Goal: Book appointment/travel/reservation

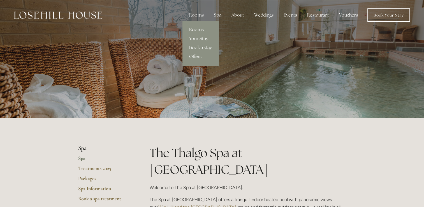
click at [198, 27] on link "Rooms" at bounding box center [200, 29] width 36 height 9
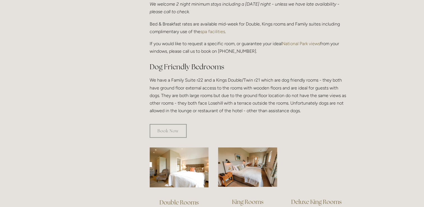
scroll to position [308, 0]
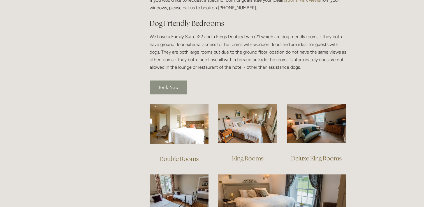
click at [165, 84] on link "Book Now" at bounding box center [168, 87] width 37 height 14
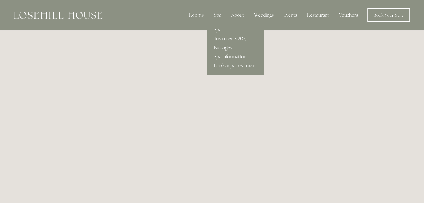
click at [217, 29] on link "Spa" at bounding box center [235, 29] width 57 height 9
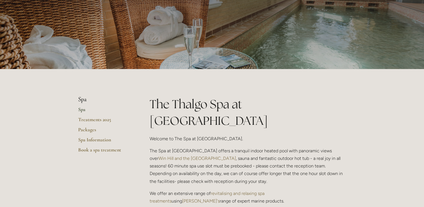
scroll to position [84, 0]
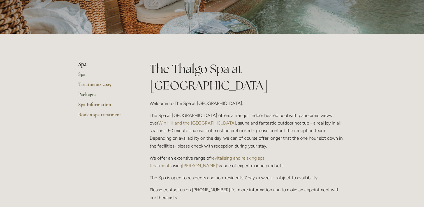
click at [92, 98] on link "Packages" at bounding box center [105, 96] width 54 height 10
